Goal: Task Accomplishment & Management: Manage account settings

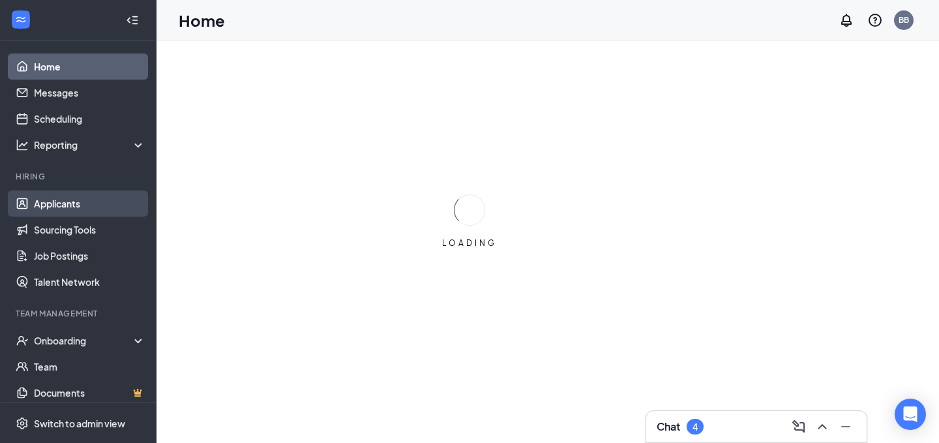
click at [89, 205] on link "Applicants" at bounding box center [89, 203] width 111 height 26
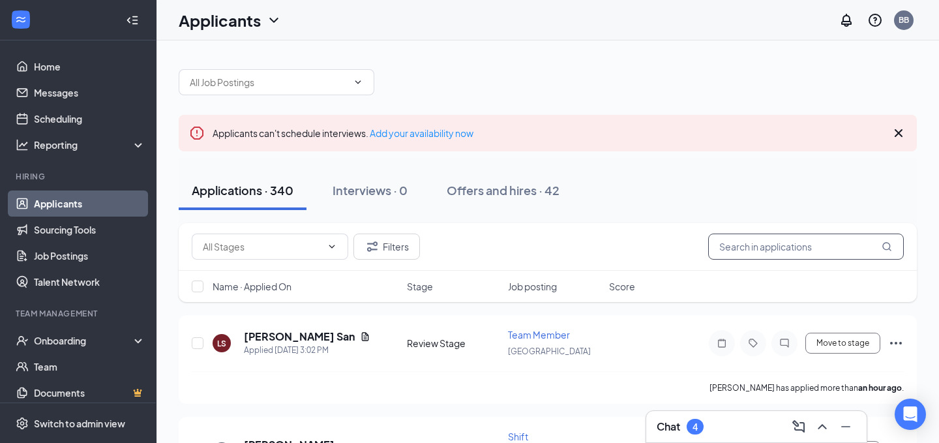
click at [771, 252] on input "text" at bounding box center [806, 246] width 196 height 26
type input "Z"
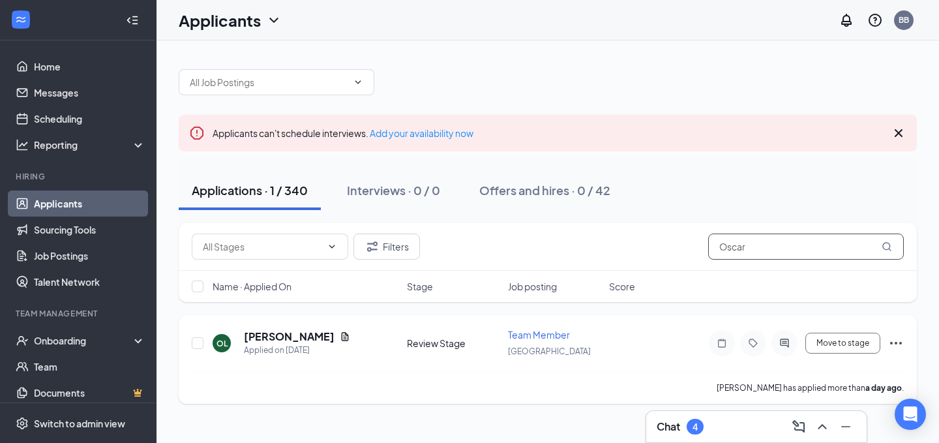
type input "Oscar"
click at [306, 334] on h5 "[PERSON_NAME]" at bounding box center [289, 336] width 91 height 14
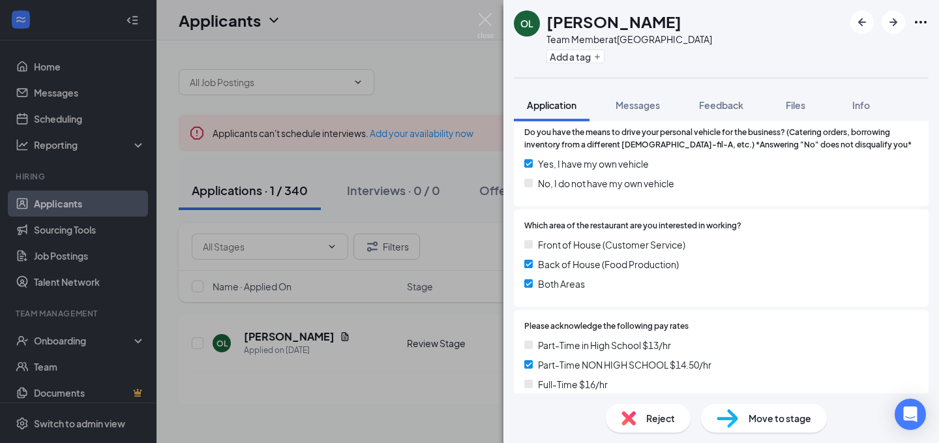
scroll to position [873, 0]
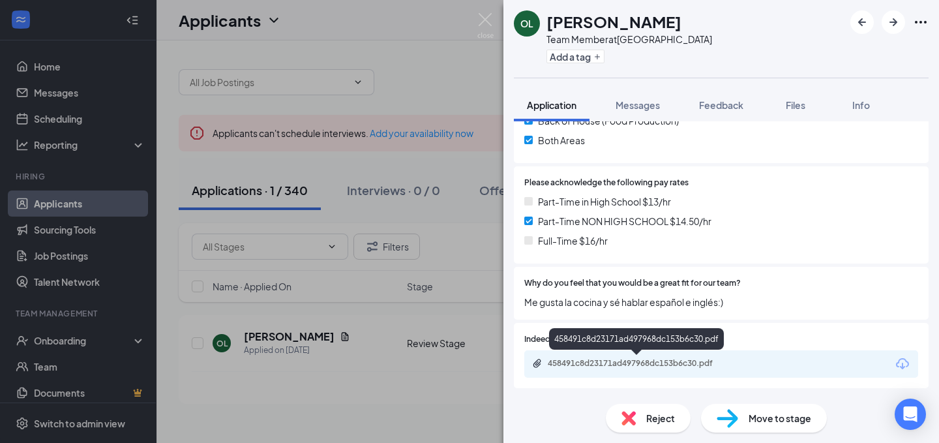
click at [637, 362] on div "458491c8d23171ad497968dc153b6c30.pdf" at bounding box center [639, 363] width 183 height 10
